Goal: Find specific page/section: Find specific page/section

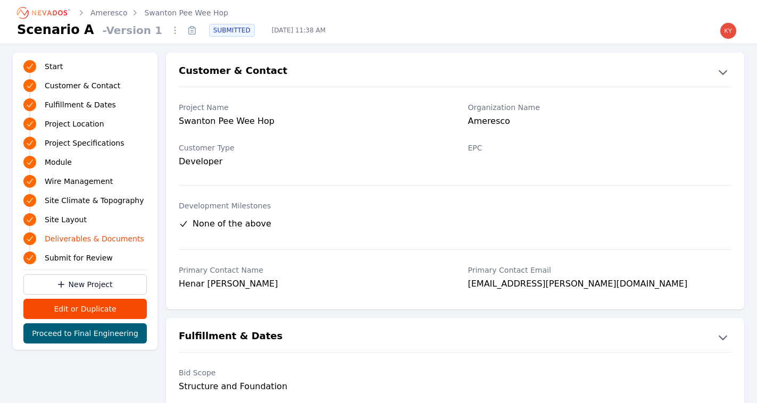
scroll to position [2313, 0]
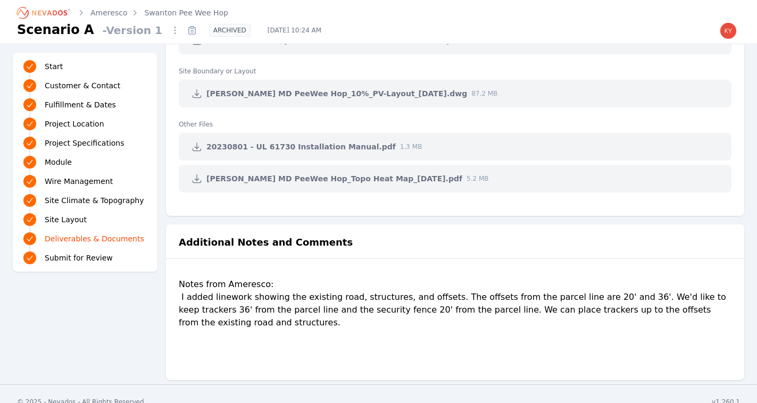
click at [49, 13] on icon "Breadcrumb" at bounding box center [49, 12] width 35 height 5
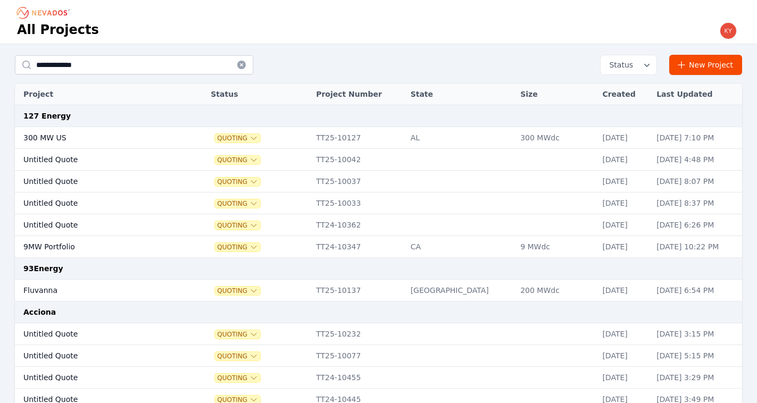
type input "**********"
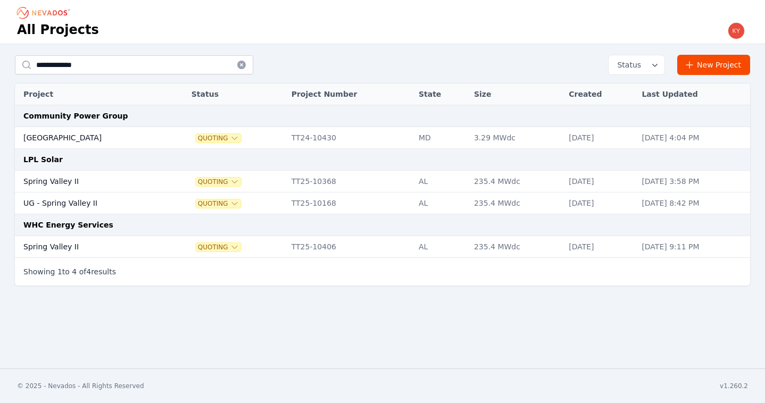
click at [143, 179] on td "Spring Valley II" at bounding box center [91, 182] width 153 height 22
click at [118, 178] on td "Spring Valley II" at bounding box center [91, 182] width 153 height 22
click at [123, 181] on td "Spring Valley II" at bounding box center [91, 182] width 153 height 22
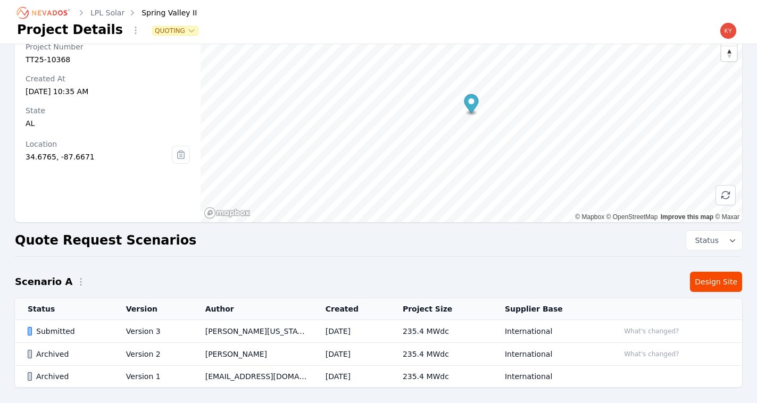
scroll to position [92, 0]
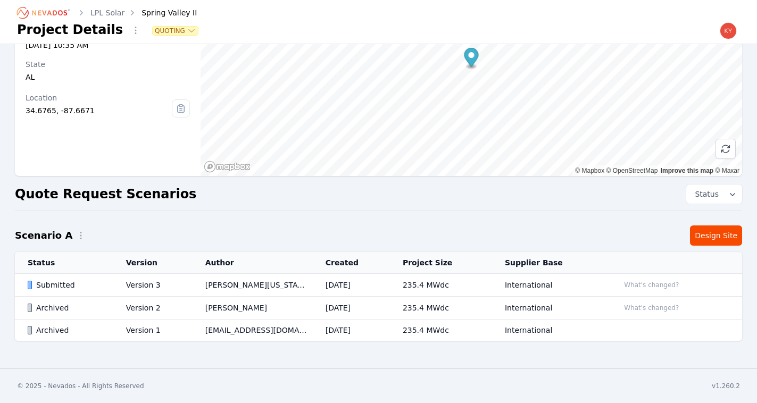
click at [346, 283] on td "[DATE]" at bounding box center [351, 285] width 77 height 23
click at [350, 283] on td "[DATE]" at bounding box center [351, 285] width 77 height 23
click at [294, 284] on td "[PERSON_NAME][US_STATE]" at bounding box center [253, 285] width 120 height 23
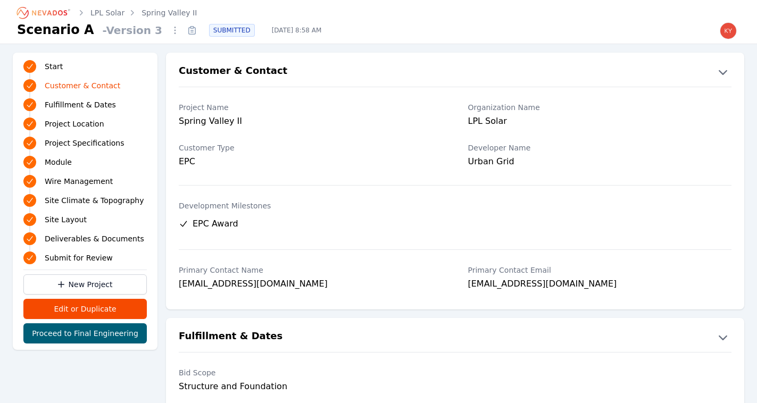
click at [190, 28] on icon at bounding box center [191, 28] width 3 height 2
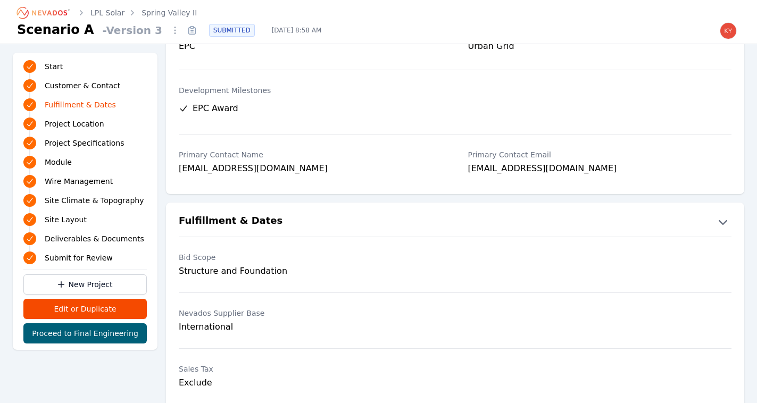
scroll to position [91, 0]
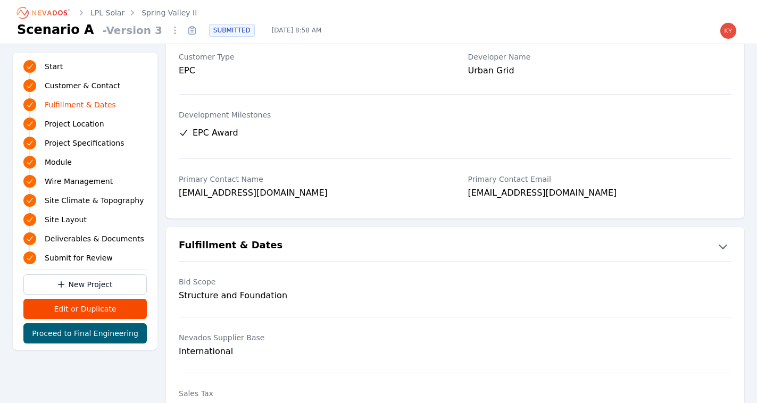
scroll to position [92, 0]
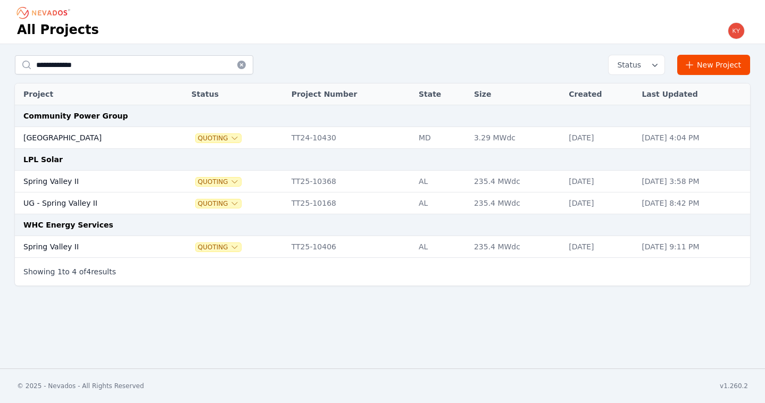
click at [70, 244] on td "Spring Valley II" at bounding box center [91, 247] width 153 height 22
click at [245, 67] on icon at bounding box center [241, 65] width 9 height 9
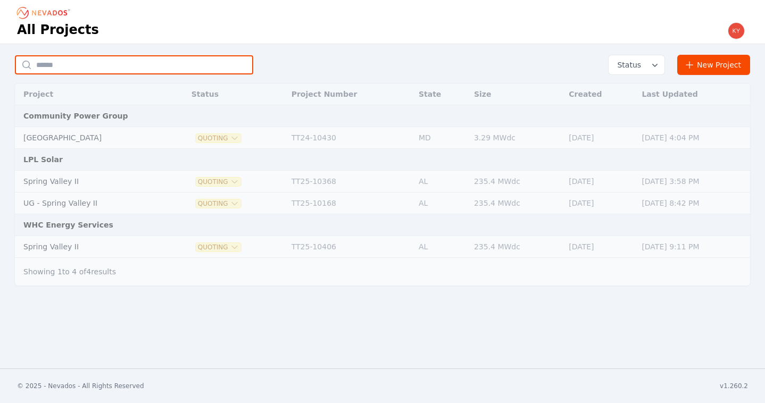
click at [211, 69] on input "text" at bounding box center [134, 64] width 238 height 19
type input "*"
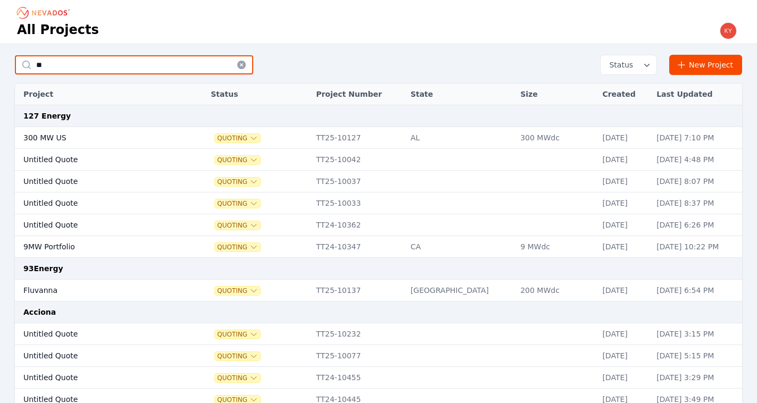
type input "*"
type input "*********"
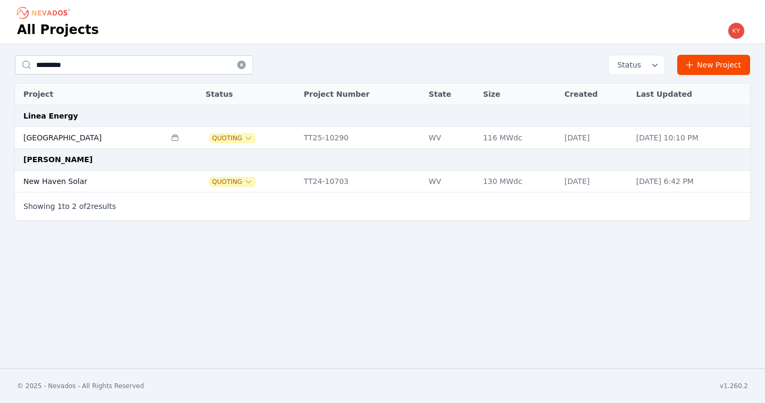
click at [89, 135] on td "[GEOGRAPHIC_DATA]" at bounding box center [90, 138] width 151 height 22
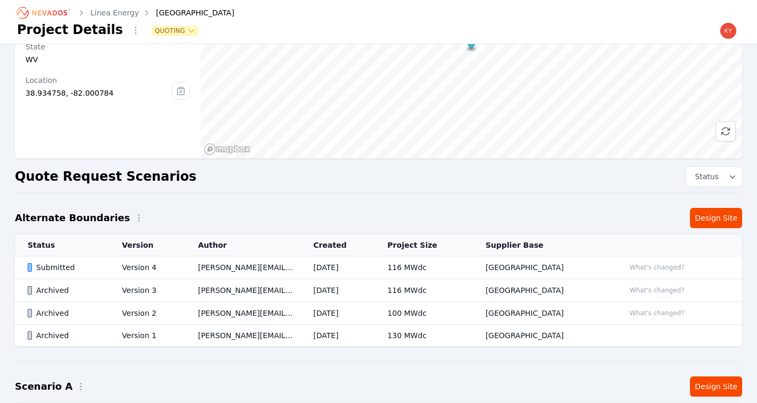
scroll to position [129, 0]
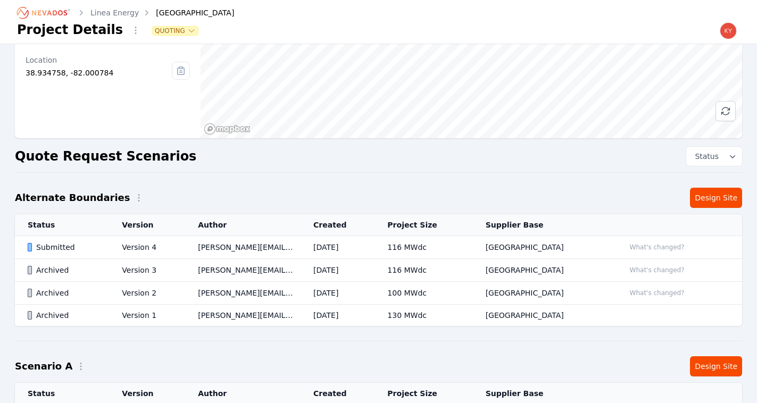
click at [184, 246] on td "Version 4" at bounding box center [147, 247] width 76 height 23
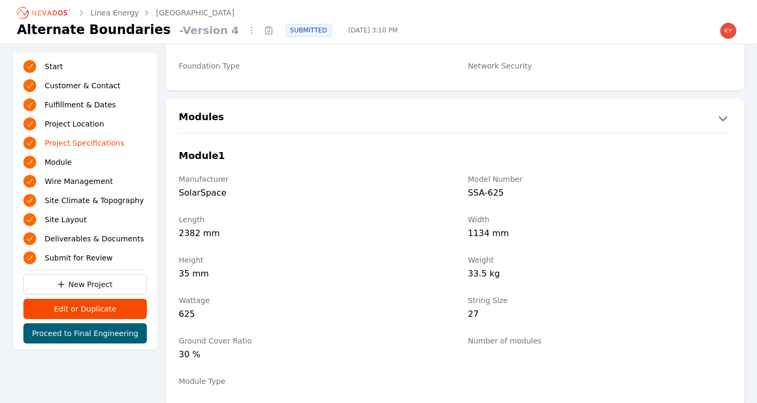
scroll to position [1177, 0]
